Goal: Task Accomplishment & Management: Use online tool/utility

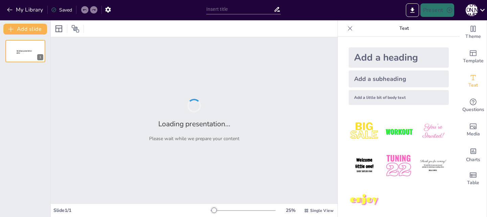
type input "Чарівні істоти праукраїнської міфології: Алфавітний словничок"
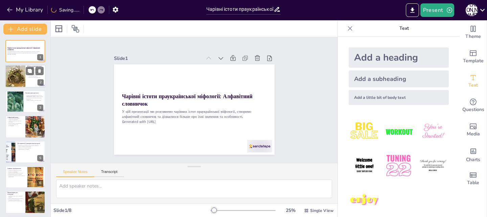
click at [35, 81] on div at bounding box center [25, 76] width 41 height 23
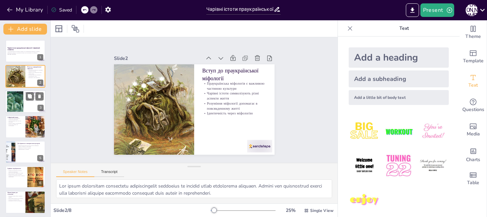
click at [25, 105] on div at bounding box center [25, 101] width 41 height 23
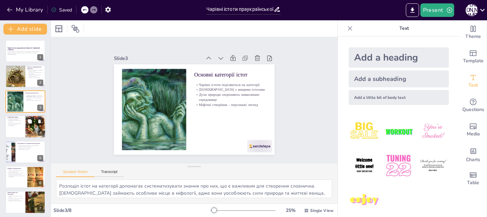
click at [22, 125] on p "Зв'язок між даними стає зрозумілішим" at bounding box center [15, 125] width 16 height 2
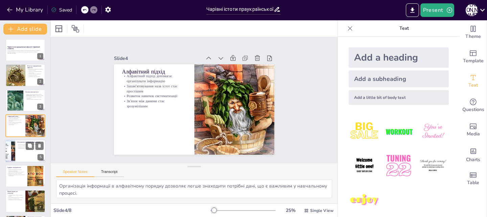
click at [21, 151] on div at bounding box center [25, 150] width 41 height 23
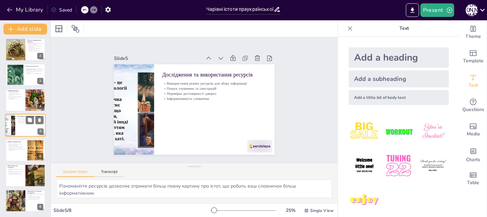
scroll to position [27, 0]
click at [21, 173] on p "Зручність для використання" at bounding box center [15, 172] width 16 height 1
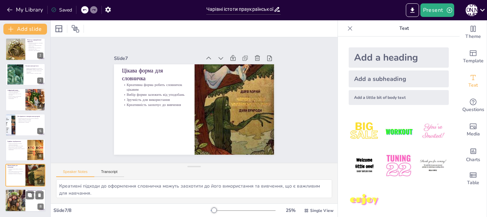
click at [22, 197] on div at bounding box center [15, 200] width 20 height 29
type textarea "Словничок може стати основою для подальшого вивчення міфології, що є важливим д…"
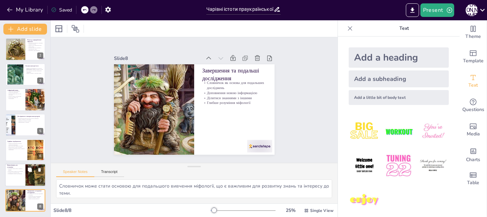
scroll to position [0, 0]
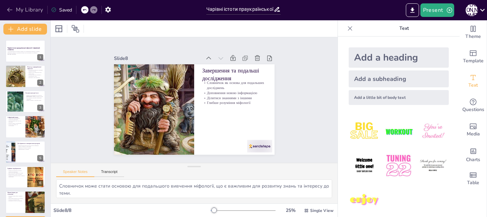
click at [7, 10] on icon "button" at bounding box center [9, 10] width 5 height 4
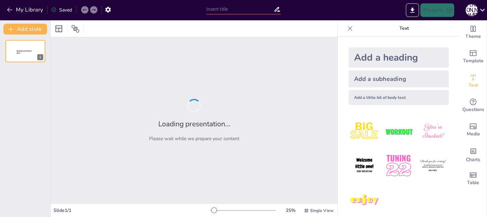
type input "Духи, що живуть серед нас: Міфологічний словничок"
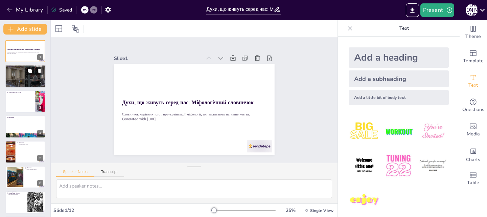
click at [25, 79] on div at bounding box center [25, 76] width 41 height 32
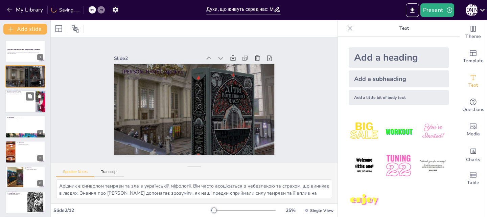
click at [24, 101] on div at bounding box center [25, 101] width 41 height 23
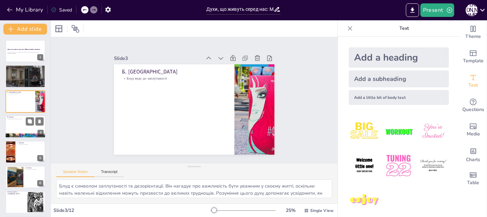
click at [22, 125] on div at bounding box center [25, 126] width 41 height 23
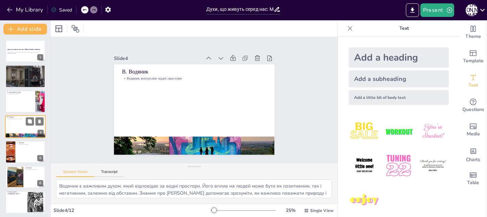
scroll to position [1, 0]
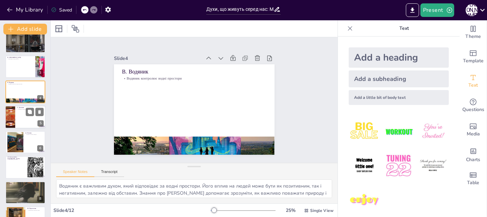
click at [23, 118] on div at bounding box center [25, 117] width 41 height 23
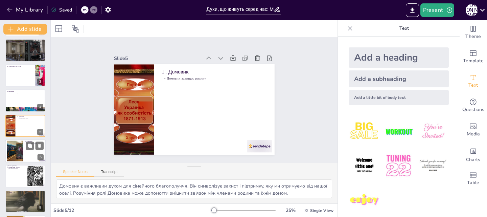
click at [20, 146] on div at bounding box center [14, 151] width 31 height 21
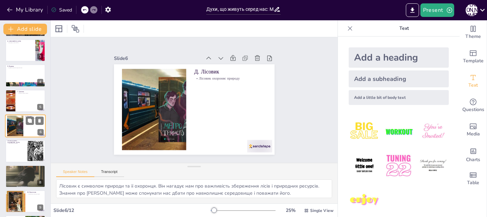
scroll to position [85, 0]
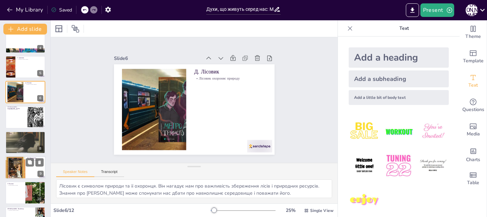
click at [19, 162] on div at bounding box center [15, 167] width 20 height 29
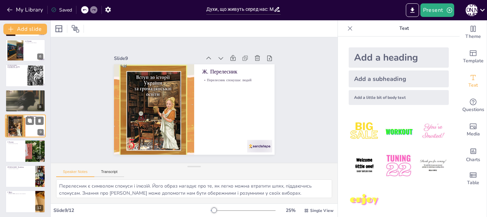
scroll to position [128, 0]
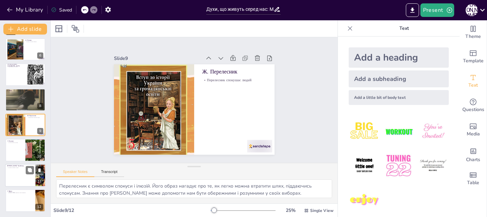
click at [19, 172] on div at bounding box center [25, 175] width 41 height 23
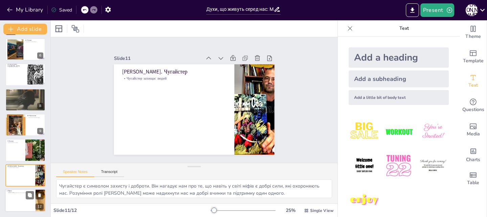
click at [20, 196] on div at bounding box center [25, 200] width 41 height 23
type textarea "Ярило є важливим символом весни та відновлення. Він нагадує нам про можливість …"
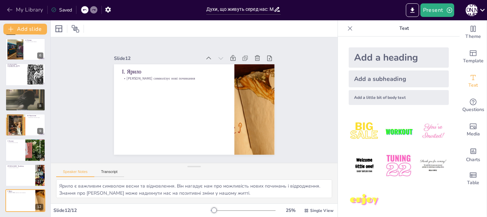
click at [8, 12] on icon "button" at bounding box center [9, 9] width 7 height 7
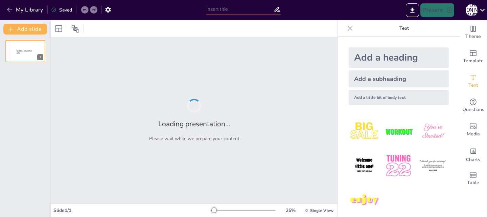
type input "Чарівні істоти: Знайомимося з праукраїнською міфологією"
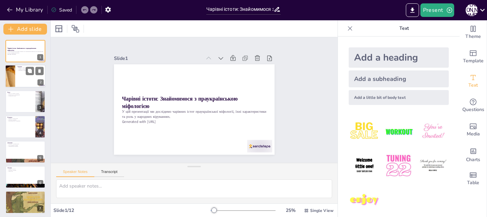
click at [22, 82] on div at bounding box center [25, 76] width 41 height 23
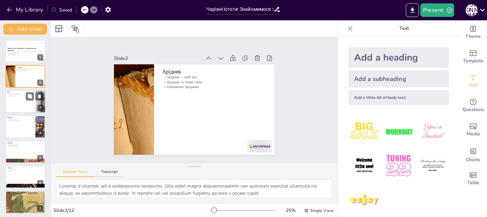
click at [22, 100] on div at bounding box center [25, 101] width 41 height 23
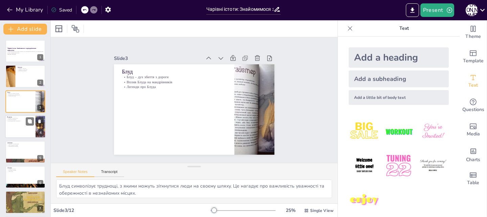
click at [22, 127] on div at bounding box center [25, 126] width 41 height 23
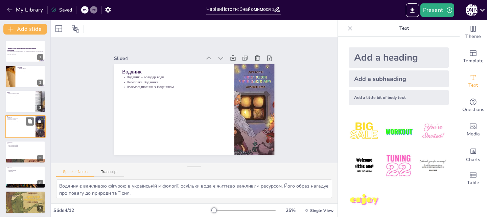
scroll to position [1, 0]
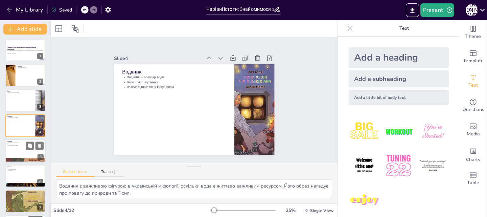
click at [21, 149] on div at bounding box center [25, 150] width 41 height 23
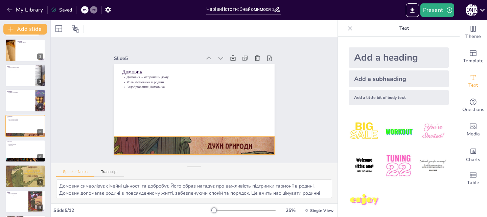
click at [174, 145] on div at bounding box center [194, 54] width 161 height 233
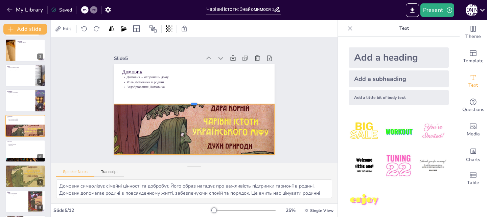
drag, startPoint x: 186, startPoint y: 133, endPoint x: 185, endPoint y: 101, distance: 32.5
click at [185, 101] on div at bounding box center [195, 98] width 99 height 133
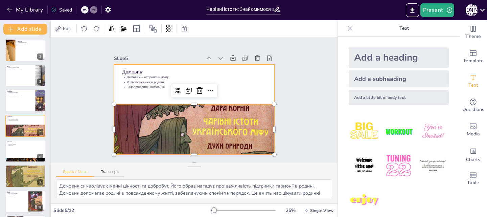
click at [150, 88] on div at bounding box center [191, 91] width 181 height 136
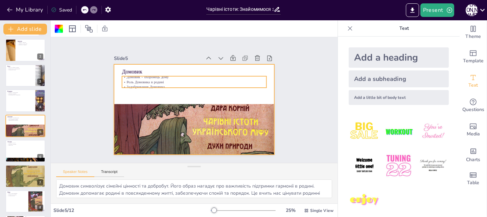
click at [146, 84] on p "Задобрювання Домовика" at bounding box center [198, 87] width 139 height 49
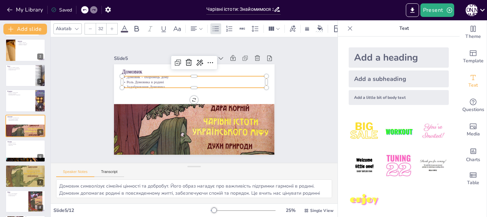
click at [156, 83] on p "Задобрювання Домовика" at bounding box center [200, 88] width 134 height 63
click at [156, 88] on p "Задобрювання Домовика" at bounding box center [190, 112] width 139 height 49
drag, startPoint x: 162, startPoint y: 80, endPoint x: 131, endPoint y: 83, distance: 30.9
click at [142, 83] on div "Домовик – охоронець дому Роль Домовика в родині Задобрювання Домовика" at bounding box center [178, 93] width 72 height 138
click at [167, 83] on p "Задобрювання Домовика" at bounding box center [205, 107] width 77 height 128
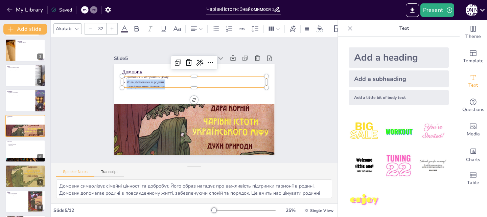
drag, startPoint x: 164, startPoint y: 83, endPoint x: 120, endPoint y: 80, distance: 43.8
click at [190, 80] on div "Домовик – охоронець дому Роль Домовика в родині Задобрювання Домовика" at bounding box center [212, 96] width 45 height 145
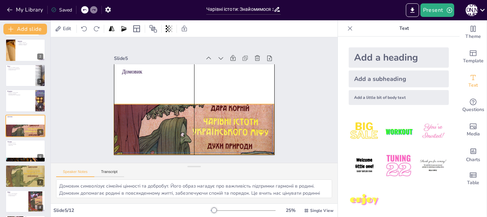
click at [153, 121] on div at bounding box center [149, 105] width 248 height 184
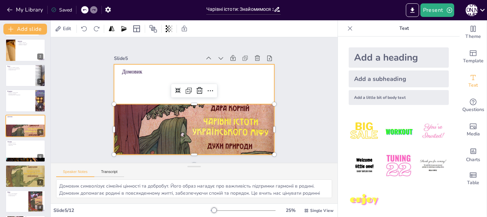
click at [152, 82] on div at bounding box center [193, 109] width 169 height 107
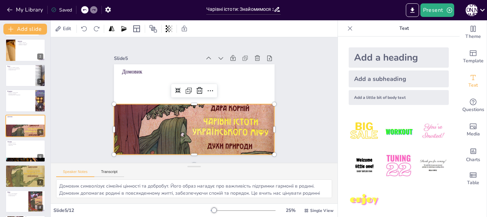
click at [181, 114] on div at bounding box center [221, 63] width 267 height 283
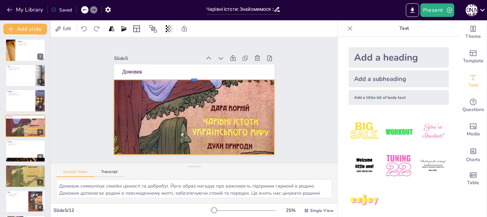
drag, startPoint x: 189, startPoint y: 101, endPoint x: 190, endPoint y: 77, distance: 24.4
click at [190, 112] on div at bounding box center [192, 123] width 160 height 22
click at [28, 105] on div at bounding box center [25, 100] width 41 height 23
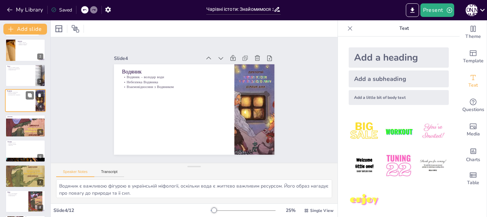
scroll to position [1, 0]
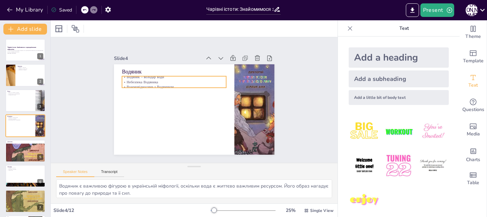
click at [172, 82] on p "Взаємовідносини з Водяником" at bounding box center [185, 122] width 27 height 103
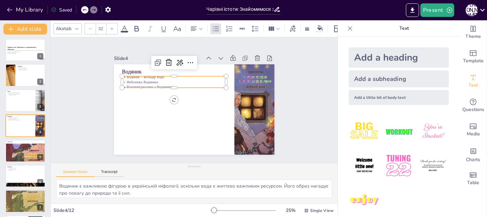
click at [188, 82] on p "Взаємовідносини з Водяником" at bounding box center [216, 89] width 57 height 93
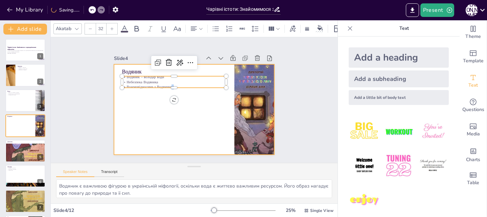
drag, startPoint x: 167, startPoint y: 85, endPoint x: 168, endPoint y: 90, distance: 5.8
click at [168, 90] on div "Водяник Водяник – володар води Небезпека Водяника Взаємовідносини з Водяником" at bounding box center [202, 105] width 168 height 183
click at [194, 109] on div at bounding box center [187, 107] width 175 height 180
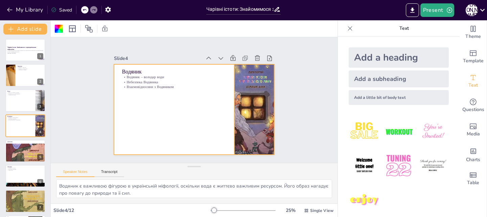
click at [235, 101] on div at bounding box center [191, 160] width 108 height 179
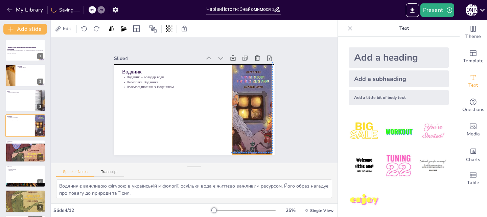
drag, startPoint x: 230, startPoint y: 104, endPoint x: 226, endPoint y: 102, distance: 3.9
click at [185, 102] on div "Водяник Водяник – володар води Небезпека Водяника Взаємовідносини з Водяником" at bounding box center [160, 111] width 50 height 153
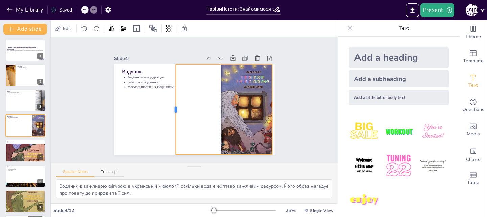
drag, startPoint x: 226, startPoint y: 105, endPoint x: 169, endPoint y: 112, distance: 57.0
click at [201, 112] on div at bounding box center [217, 98] width 33 height 88
click at [193, 114] on div at bounding box center [197, 159] width 124 height 186
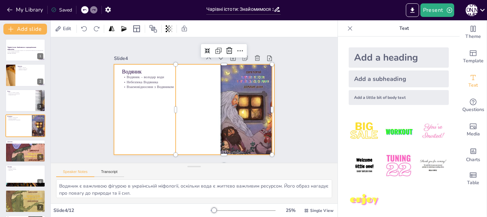
click at [154, 86] on div "Водяник Водяник – володар води Небезпека Водяника Взаємовідносини з Водяником" at bounding box center [191, 109] width 181 height 136
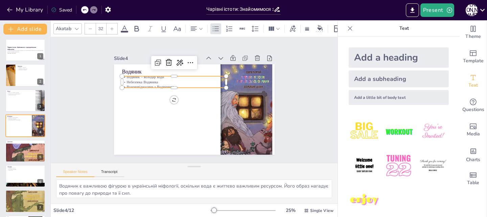
click at [172, 79] on p "Небезпека Водяника" at bounding box center [200, 73] width 57 height 93
click at [210, 80] on p "Небезпека Водяника" at bounding box center [212, 80] width 5 height 105
click at [169, 92] on p "Небезпека Водяника" at bounding box center [219, 110] width 101 height 37
drag, startPoint x: 121, startPoint y: 79, endPoint x: 167, endPoint y: 81, distance: 45.4
click at [167, 81] on p "Небезпека Водяника" at bounding box center [197, 72] width 65 height 87
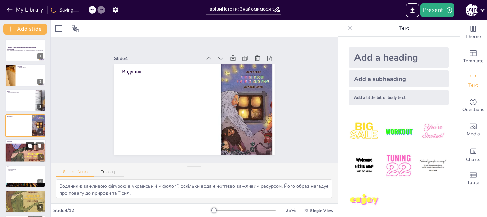
click at [27, 149] on button at bounding box center [30, 146] width 8 height 8
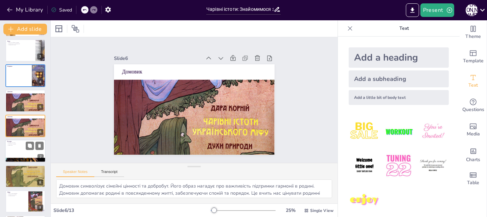
click at [20, 150] on div at bounding box center [25, 151] width 41 height 23
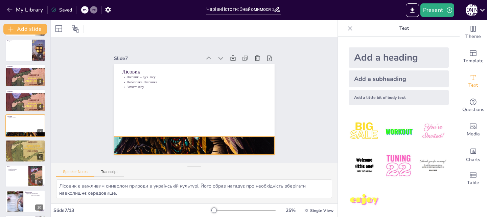
click at [176, 142] on div at bounding box center [157, 127] width 281 height 266
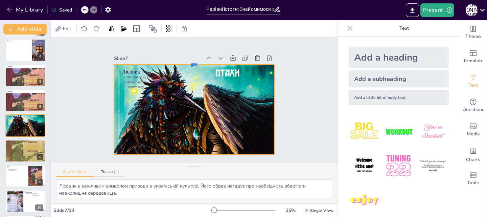
drag, startPoint x: 188, startPoint y: 134, endPoint x: 186, endPoint y: 62, distance: 72.1
click at [186, 62] on div "Лісовик Лісовик – дух лісу Небезпека Лісовика Захист лісу" at bounding box center [186, 105] width 158 height 185
click at [20, 182] on div at bounding box center [25, 176] width 40 height 22
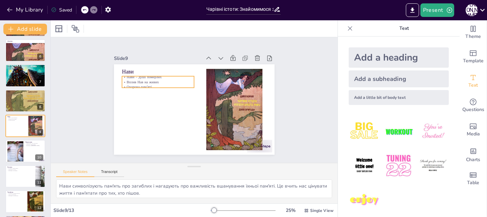
click at [141, 86] on div "Нави Нави – душі померлих Вплив Нав на живих Охорона пам'яті" at bounding box center [185, 100] width 107 height 169
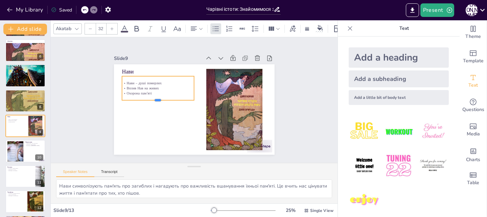
drag, startPoint x: 153, startPoint y: 85, endPoint x: 155, endPoint y: 98, distance: 13.4
click at [174, 98] on div at bounding box center [184, 65] width 20 height 72
click at [203, 85] on p "Вплив Нав на живих" at bounding box center [213, 67] width 20 height 72
click at [166, 84] on p "Вплив Нав на живих" at bounding box center [186, 62] width 41 height 65
click at [204, 84] on p "Вплив Нав на живих" at bounding box center [217, 70] width 27 height 70
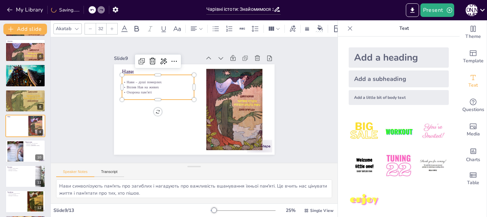
click at [205, 84] on p "Вплив Нав на живих" at bounding box center [207, 64] width 5 height 72
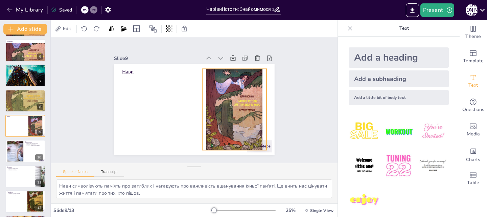
click at [218, 98] on div at bounding box center [193, 141] width 96 height 96
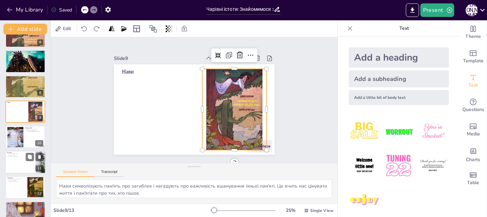
scroll to position [153, 0]
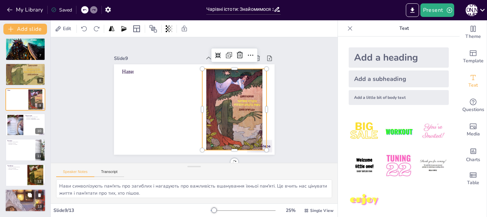
click at [23, 200] on div at bounding box center [25, 200] width 41 height 41
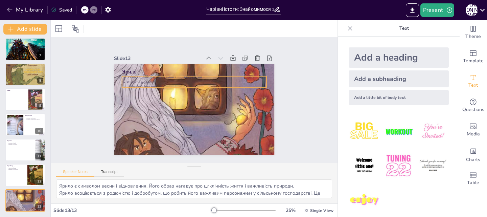
click at [213, 86] on div "Ярило Ярило – бог весни Розквіт і родючість Святкування весни" at bounding box center [230, 92] width 34 height 157
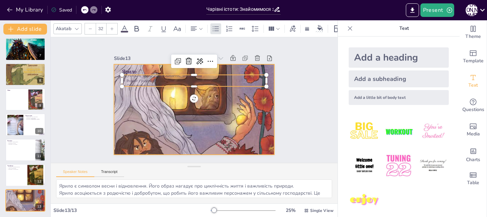
drag, startPoint x: 150, startPoint y: 113, endPoint x: 147, endPoint y: 92, distance: 20.8
click at [150, 110] on div at bounding box center [187, 93] width 227 height 227
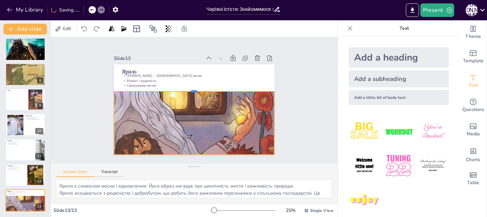
drag, startPoint x: 190, startPoint y: 60, endPoint x: 190, endPoint y: 87, distance: 27.1
click at [190, 87] on div at bounding box center [201, 91] width 123 height 111
click at [185, 122] on div at bounding box center [186, 104] width 212 height 212
click at [16, 177] on div at bounding box center [25, 175] width 41 height 23
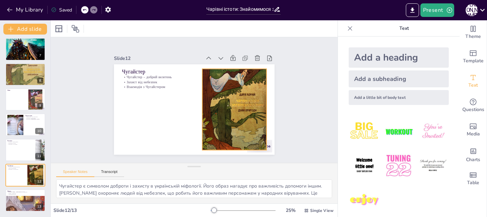
click at [222, 117] on div at bounding box center [221, 131] width 109 height 117
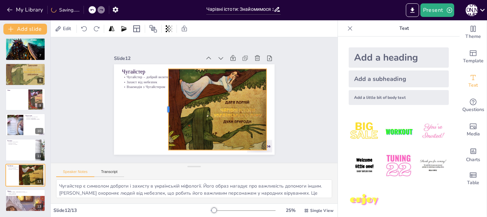
drag, startPoint x: 196, startPoint y: 107, endPoint x: 162, endPoint y: 115, distance: 34.7
click at [162, 115] on div at bounding box center [164, 103] width 22 height 81
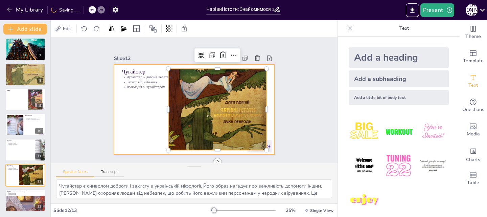
click at [126, 129] on div at bounding box center [195, 109] width 169 height 107
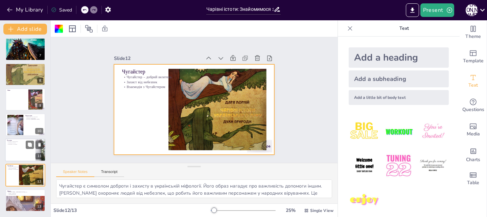
click at [21, 153] on div at bounding box center [25, 149] width 41 height 23
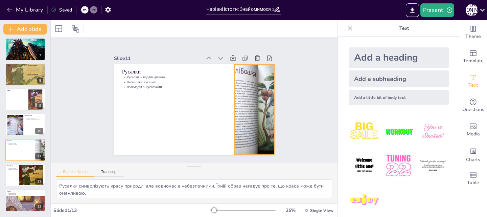
click at [251, 98] on div at bounding box center [210, 159] width 132 height 147
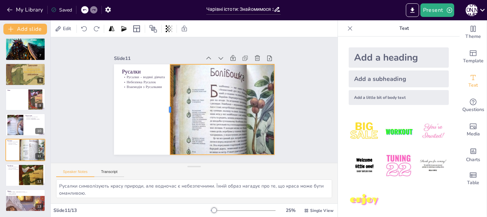
drag, startPoint x: 217, startPoint y: 109, endPoint x: 165, endPoint y: 120, distance: 53.6
click at [165, 113] on div at bounding box center [171, 84] width 76 height 58
click at [22, 130] on div at bounding box center [14, 124] width 27 height 21
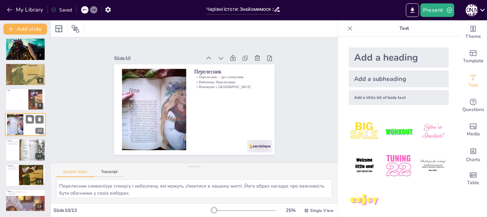
scroll to position [152, 0]
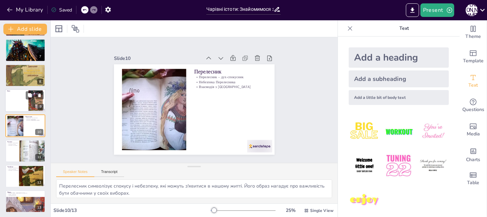
click at [17, 106] on div at bounding box center [25, 100] width 41 height 23
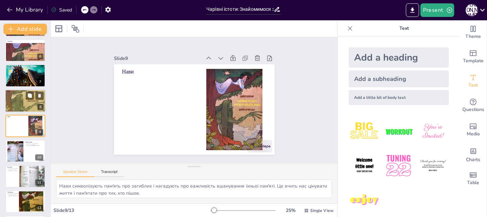
click at [23, 104] on div at bounding box center [25, 101] width 41 height 58
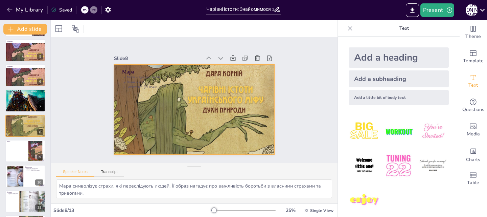
drag, startPoint x: 188, startPoint y: 105, endPoint x: 187, endPoint y: 101, distance: 4.1
click at [188, 103] on div at bounding box center [185, 98] width 256 height 204
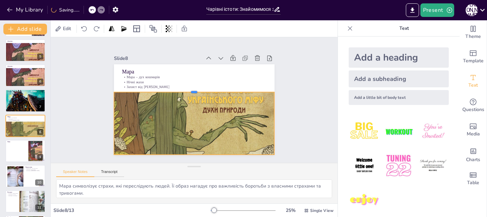
drag, startPoint x: 190, startPoint y: 62, endPoint x: 190, endPoint y: 89, distance: 27.8
click at [190, 89] on div "Мара Мара – дух кошмарів Нічні жахи Захист від Мари" at bounding box center [194, 109] width 161 height 90
click at [180, 114] on div at bounding box center [186, 94] width 279 height 264
click at [195, 121] on div at bounding box center [184, 99] width 243 height 184
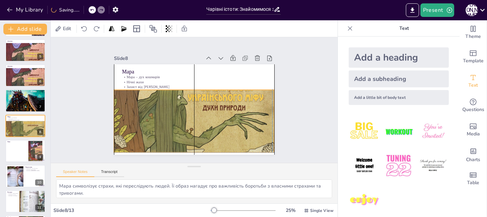
click at [195, 118] on div at bounding box center [201, 97] width 266 height 223
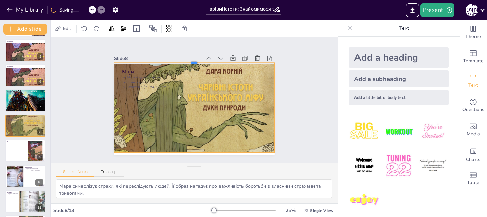
drag, startPoint x: 190, startPoint y: 87, endPoint x: 189, endPoint y: 60, distance: 27.1
click at [189, 60] on div at bounding box center [206, 62] width 154 height 55
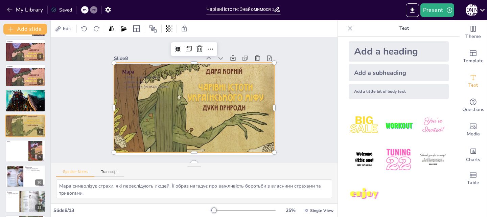
scroll to position [6, 0]
click at [157, 190] on textarea "Мара символізує страхи, які переслідують людей. Її образ нагадує про важливість…" at bounding box center [194, 188] width 276 height 19
click at [94, 192] on textarea "Мара символізує страхи, які переслідують людей. Її образ нагадує про важливість…" at bounding box center [194, 188] width 276 height 19
click at [86, 172] on button "Speaker Notes" at bounding box center [75, 173] width 38 height 7
click at [74, 173] on button "Speaker Notes" at bounding box center [75, 173] width 38 height 7
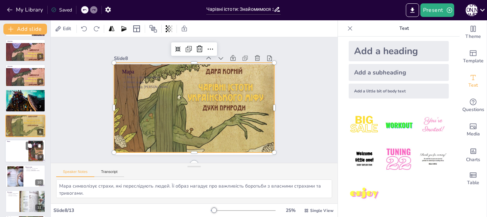
click at [27, 157] on div at bounding box center [25, 150] width 41 height 23
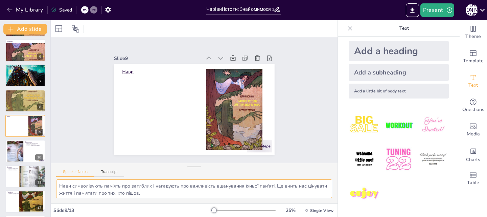
click at [163, 195] on textarea "Нави символізують пам'ять про загиблих і нагадують про важливість вшанування їх…" at bounding box center [194, 188] width 276 height 19
drag, startPoint x: 163, startPoint y: 195, endPoint x: 58, endPoint y: 189, distance: 104.8
click at [58, 189] on textarea "Нави символізують пам'ять про загиблих і нагадують про важливість вшанування їх…" at bounding box center [194, 188] width 276 height 19
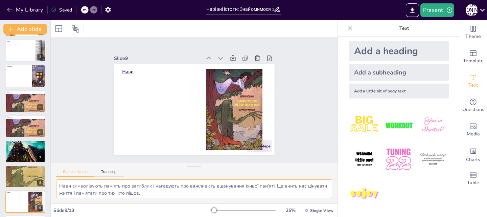
scroll to position [0, 0]
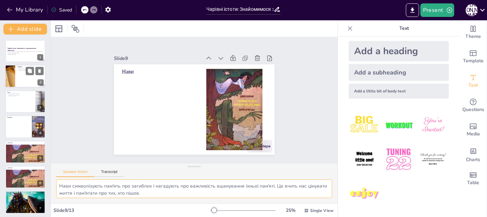
click at [21, 79] on div at bounding box center [25, 76] width 41 height 23
type textarea "Арідник є символом зла в українській міфології. Його образ часто використовуєть…"
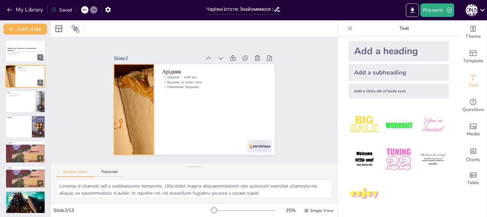
click at [171, 116] on div at bounding box center [255, 97] width 169 height 107
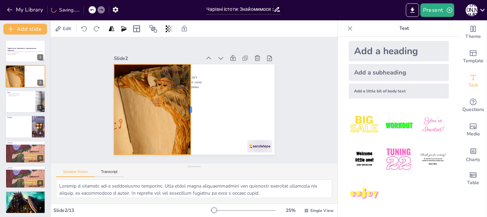
drag, startPoint x: 150, startPoint y: 108, endPoint x: 185, endPoint y: 93, distance: 37.3
click at [187, 114] on div at bounding box center [187, 106] width 65 height 71
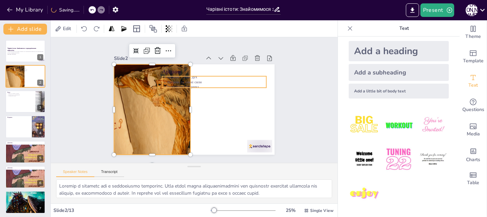
click at [175, 105] on p "Арідник та темні сили" at bounding box center [180, 123] width 101 height 37
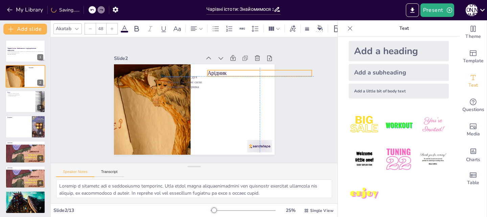
drag, startPoint x: 173, startPoint y: 68, endPoint x: 221, endPoint y: 67, distance: 47.4
click at [221, 78] on p "Арідник" at bounding box center [265, 102] width 99 height 49
type input "32"
click at [192, 83] on p "Уникнення Арідника" at bounding box center [218, 98] width 93 height 57
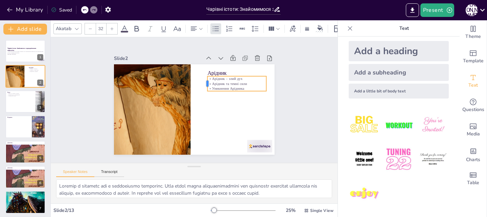
drag, startPoint x: 157, startPoint y: 80, endPoint x: 202, endPoint y: 81, distance: 45.4
click at [206, 92] on div at bounding box center [213, 98] width 15 height 13
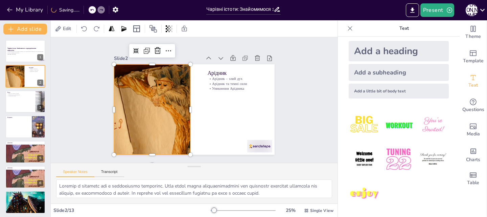
click at [166, 93] on div at bounding box center [147, 62] width 175 height 180
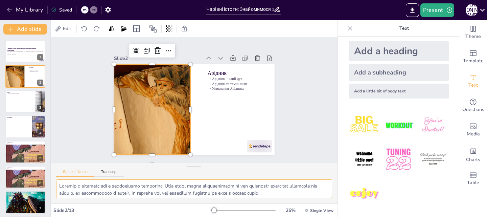
click at [121, 185] on textarea at bounding box center [194, 188] width 276 height 19
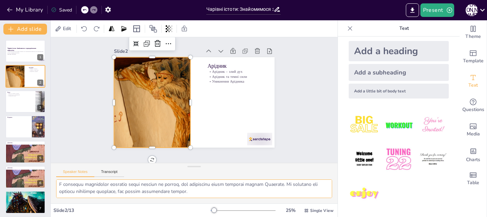
scroll to position [10, 0]
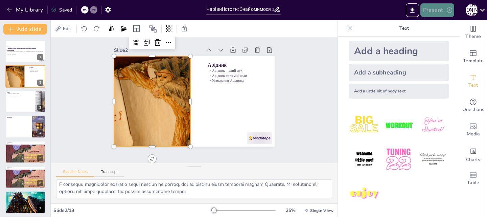
click at [443, 12] on button "Present" at bounding box center [438, 10] width 34 height 14
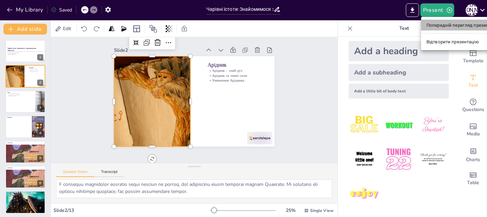
click at [448, 25] on font "Попередній перегляд презентації" at bounding box center [463, 25] width 72 height 5
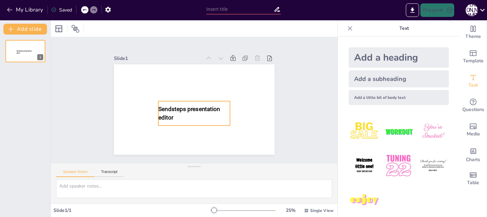
type input "Чарівні істоти: Знайомимося з праукраїнською міфологією"
